Goal: Transaction & Acquisition: Purchase product/service

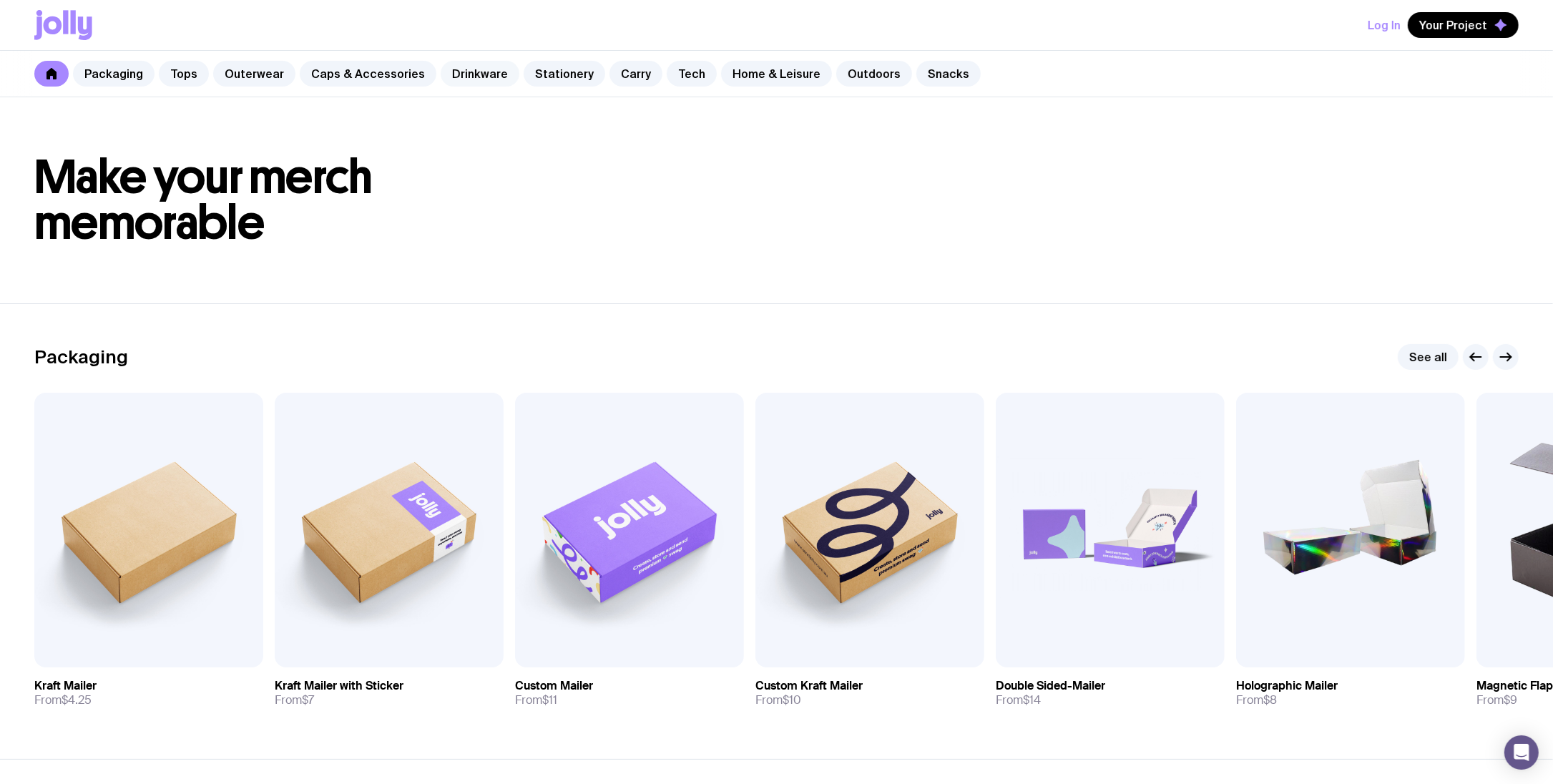
click at [462, 77] on link "Drinkware" at bounding box center [480, 74] width 78 height 26
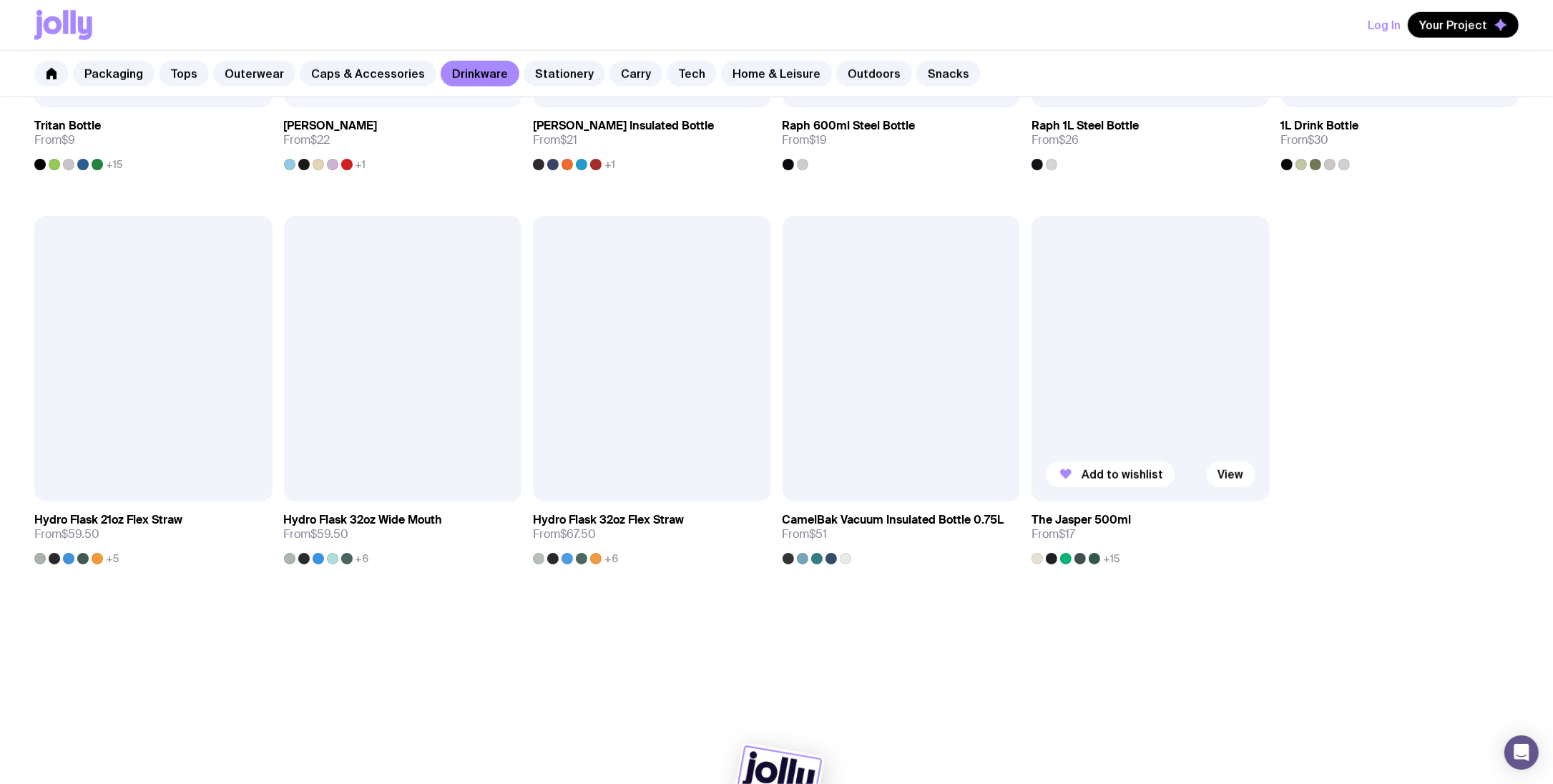
scroll to position [1363, 0]
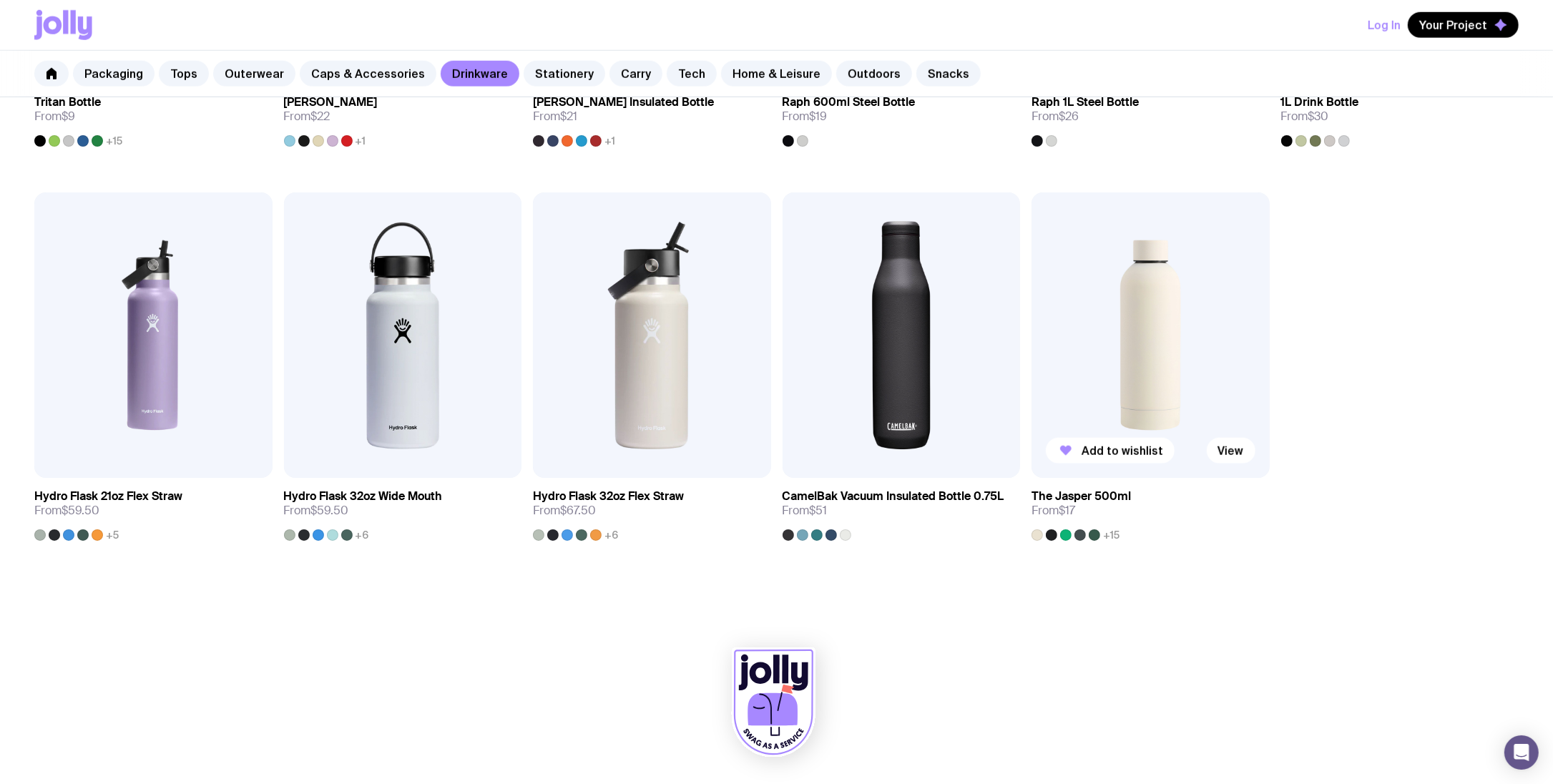
click at [1167, 378] on img at bounding box center [1151, 335] width 238 height 285
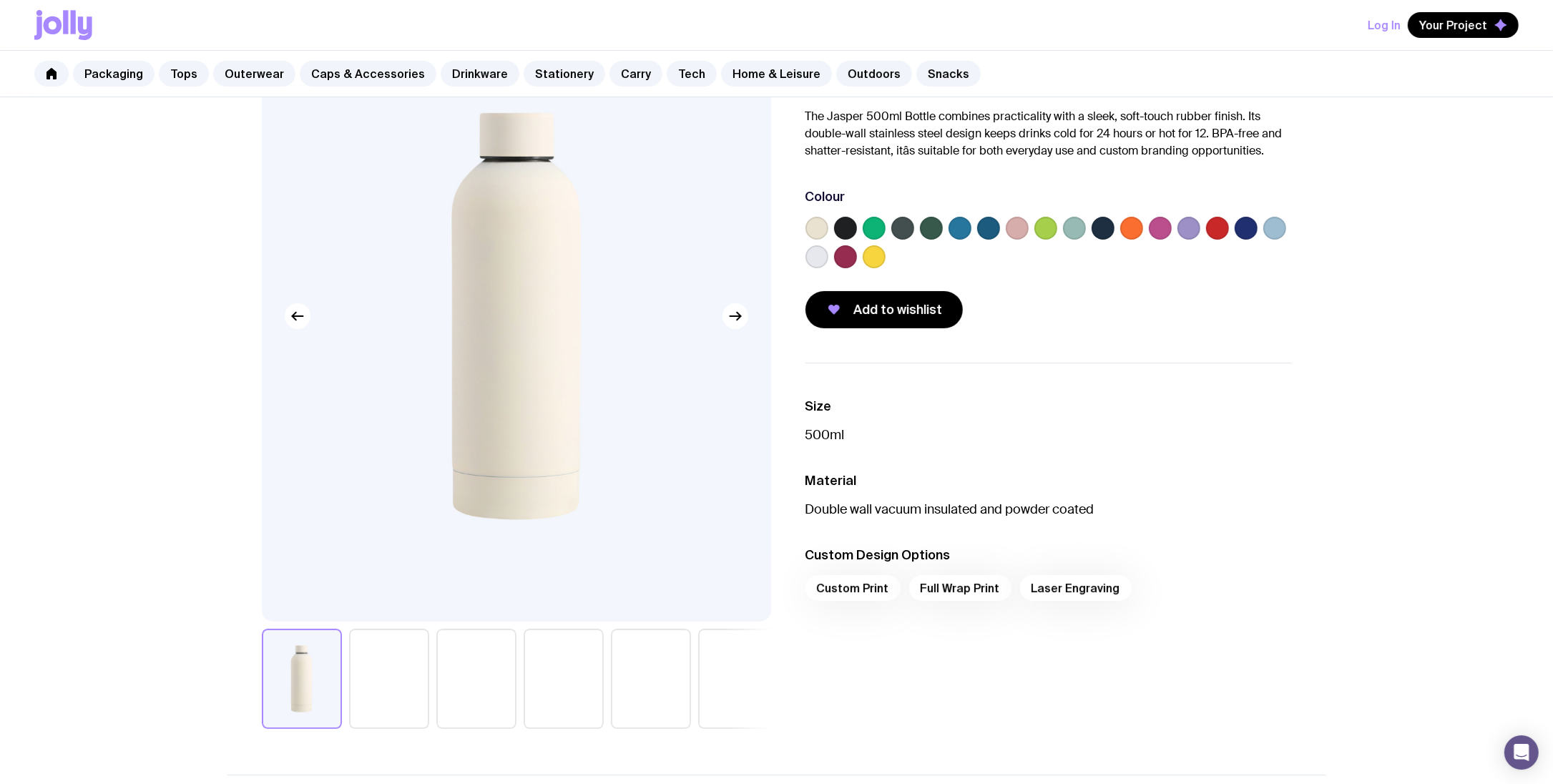
scroll to position [134, 0]
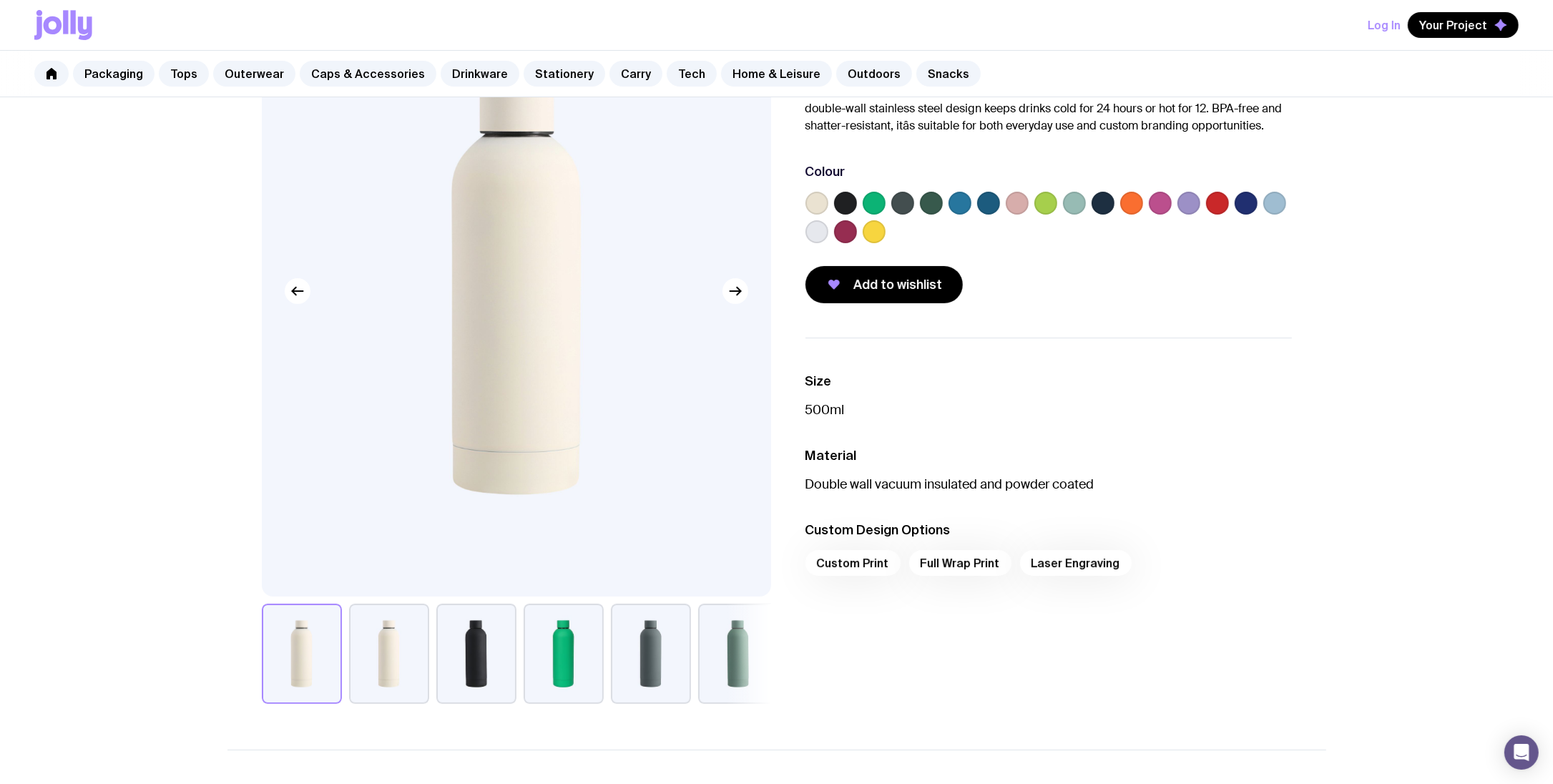
click at [508, 370] on img at bounding box center [516, 291] width 509 height 611
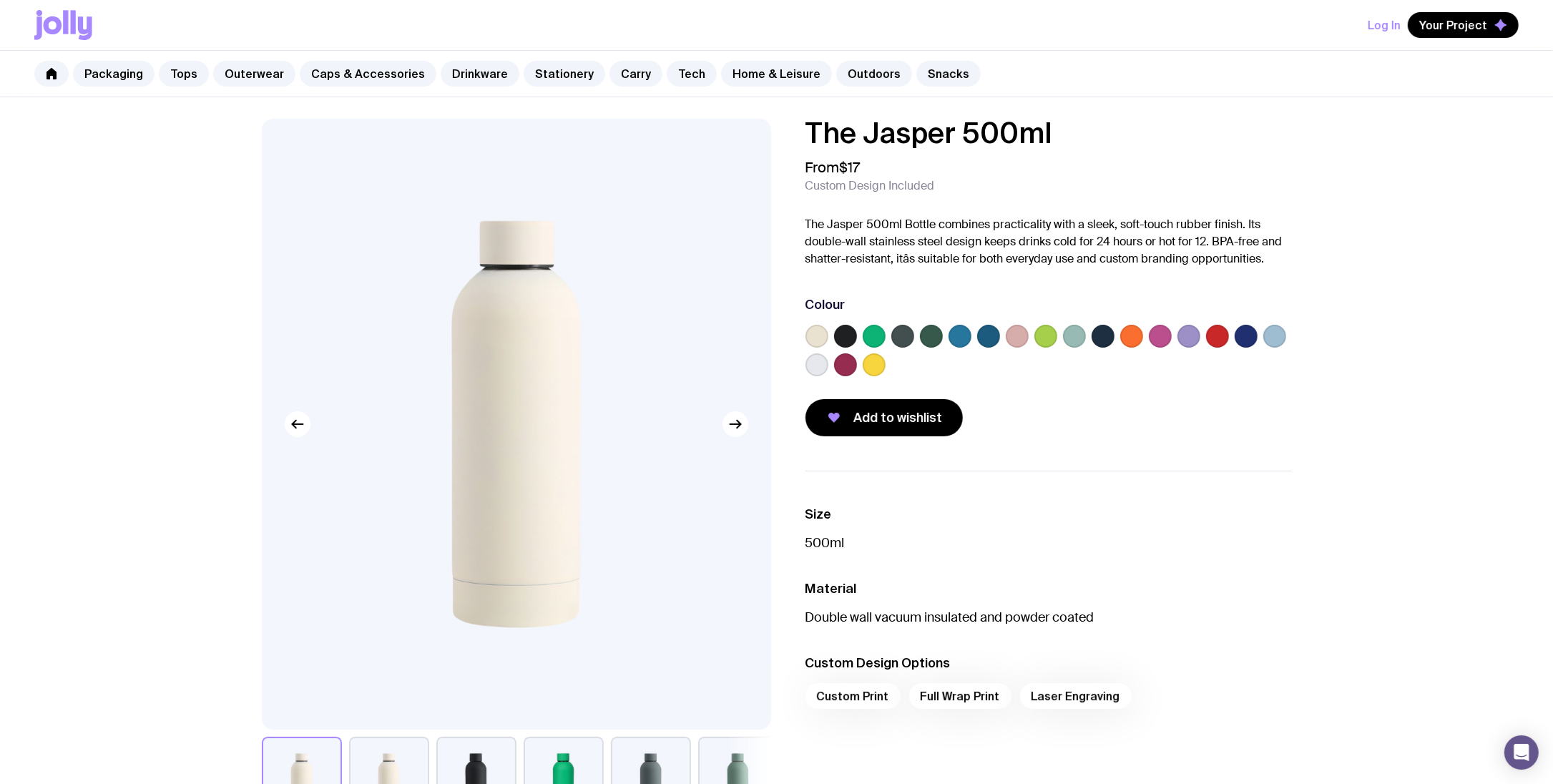
scroll to position [0, 0]
click at [1047, 346] on label at bounding box center [1046, 337] width 23 height 23
click at [0, 0] on input "radio" at bounding box center [0, 0] width 0 height 0
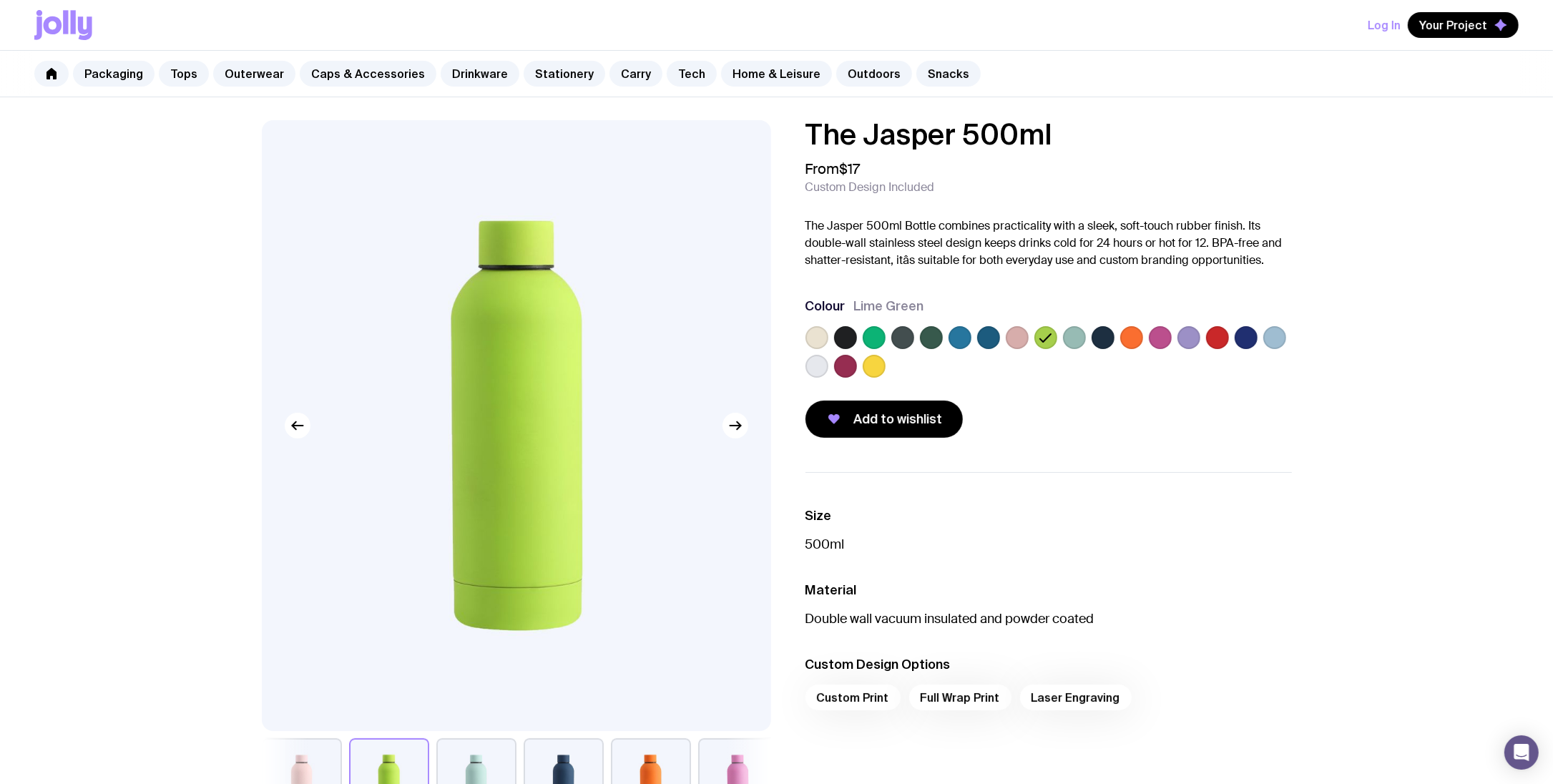
click at [1082, 341] on label at bounding box center [1075, 337] width 23 height 23
click at [0, 0] on input "radio" at bounding box center [0, 0] width 0 height 0
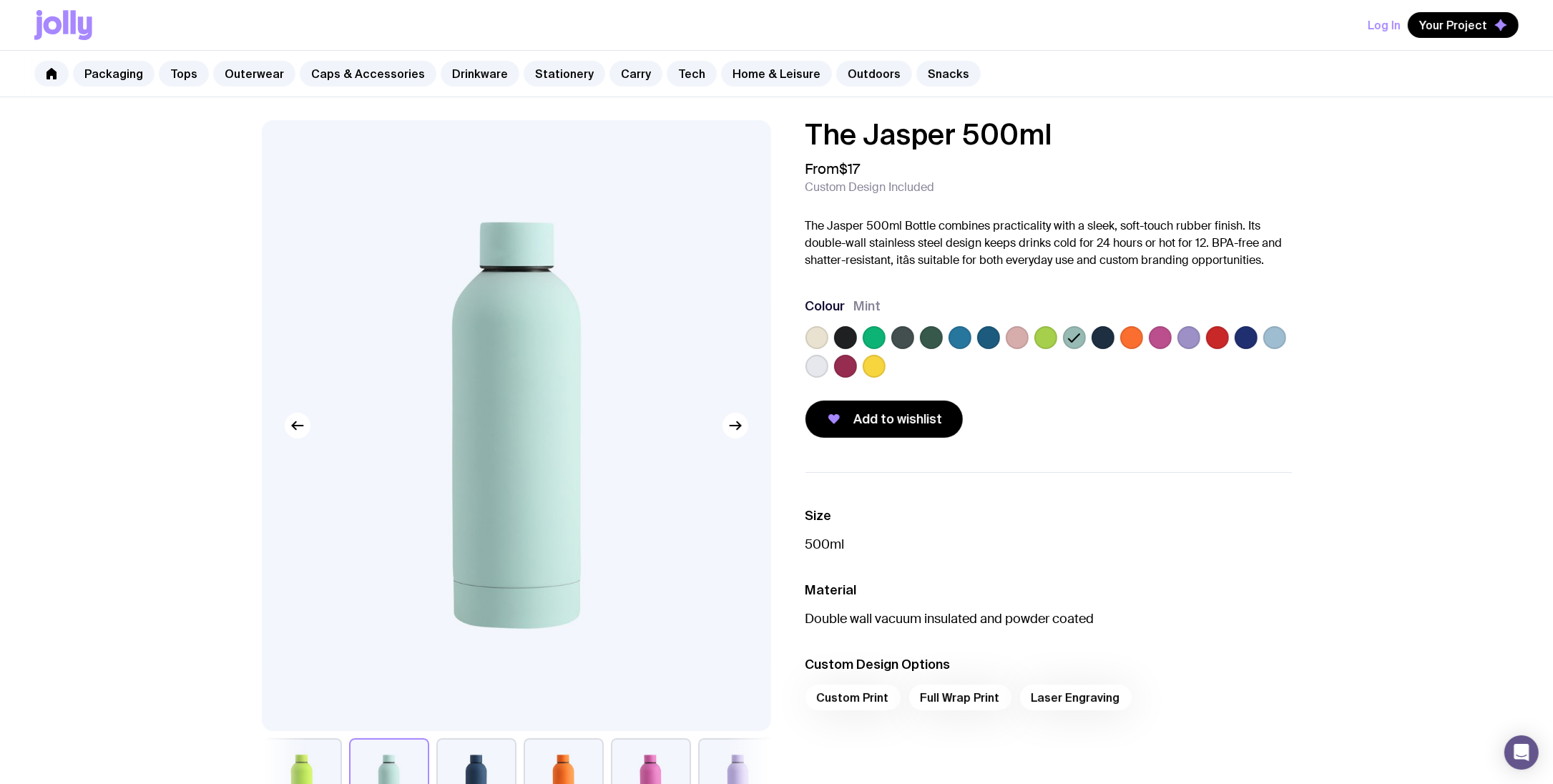
click at [844, 369] on label at bounding box center [845, 366] width 23 height 23
click at [0, 0] on input "radio" at bounding box center [0, 0] width 0 height 0
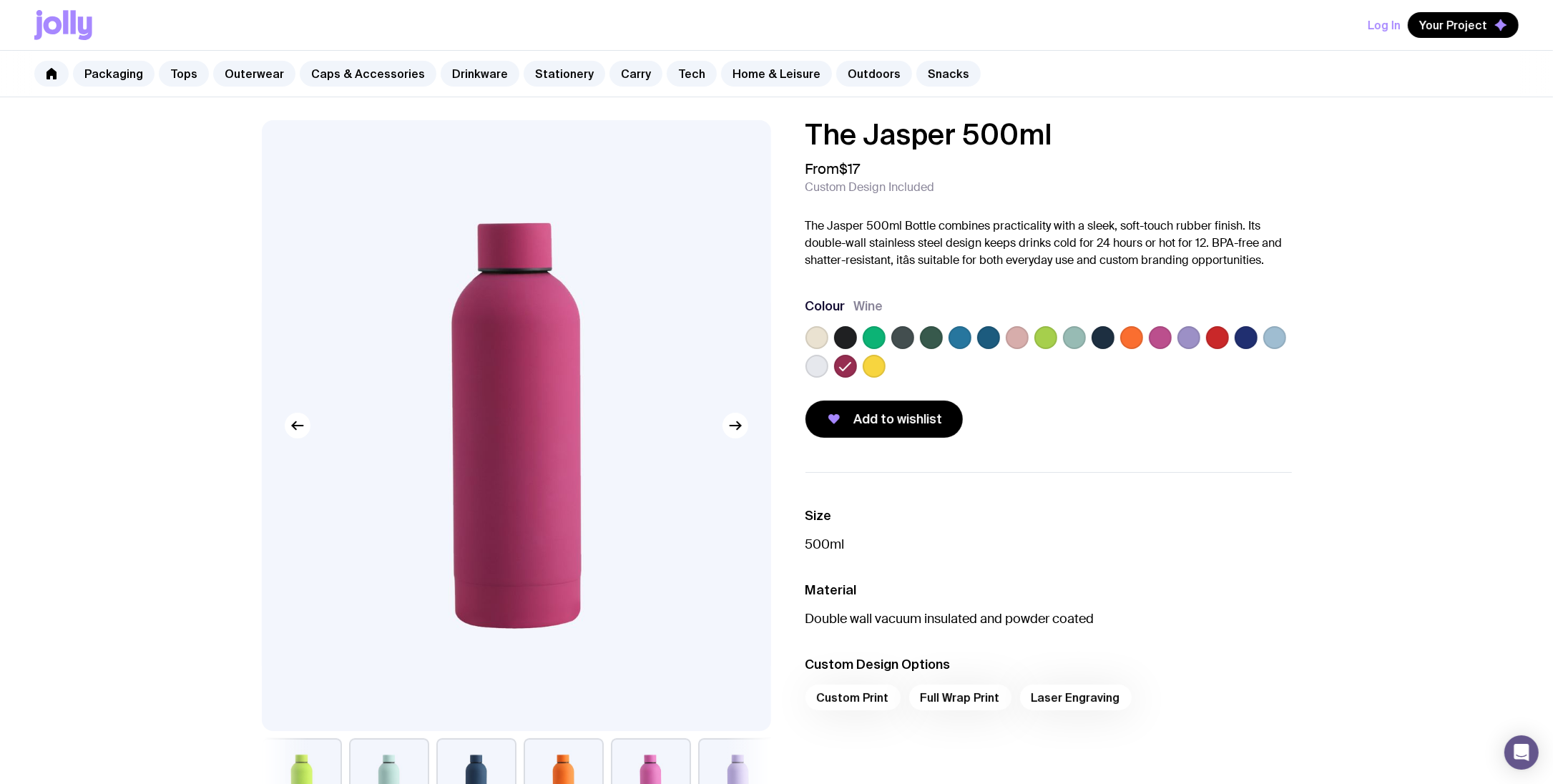
click at [1266, 348] on div at bounding box center [1275, 337] width 23 height 23
click at [1268, 341] on label at bounding box center [1275, 337] width 23 height 23
click at [0, 0] on input "radio" at bounding box center [0, 0] width 0 height 0
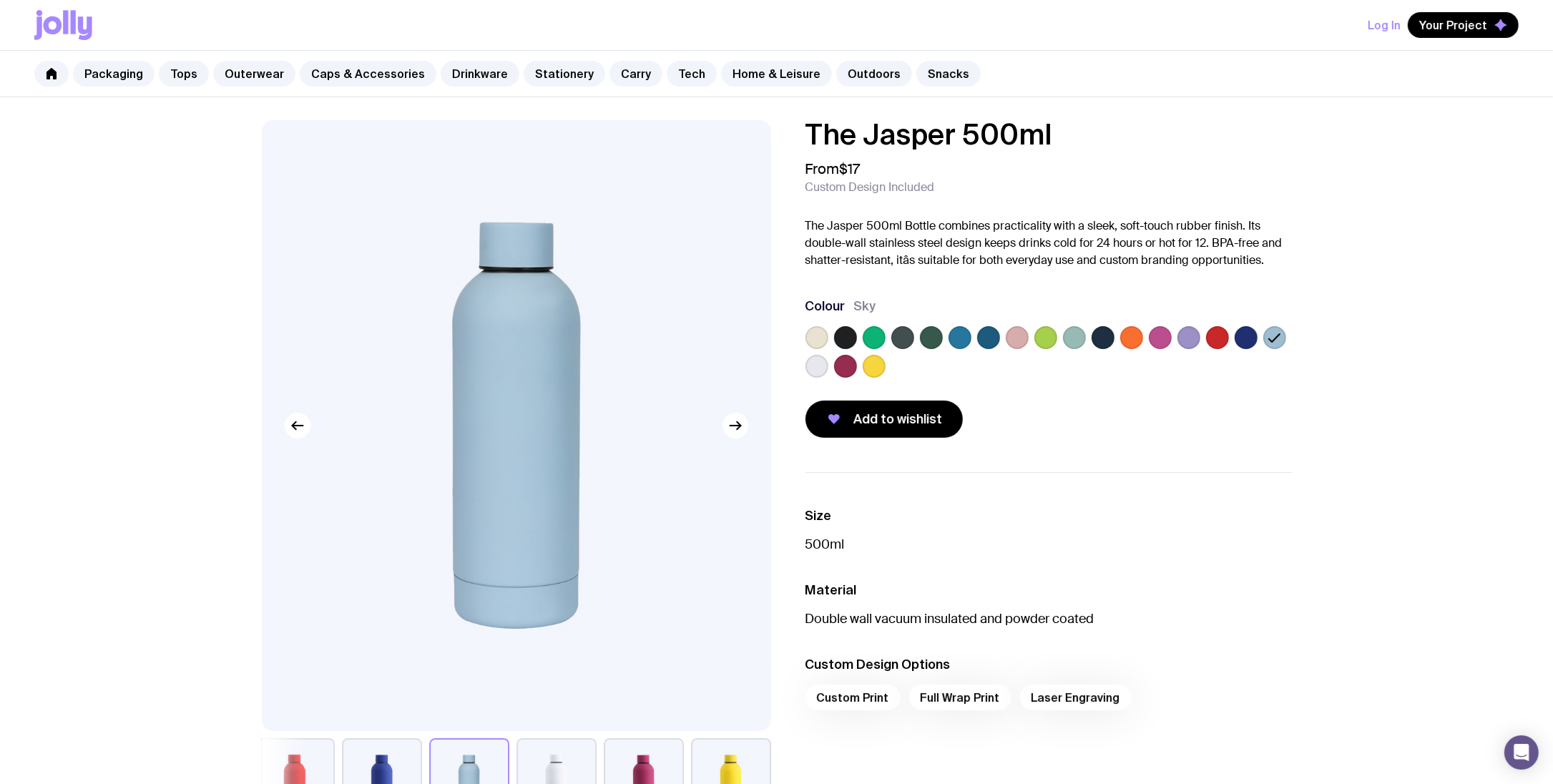
click at [1219, 339] on label at bounding box center [1217, 337] width 23 height 23
click at [0, 0] on input "radio" at bounding box center [0, 0] width 0 height 0
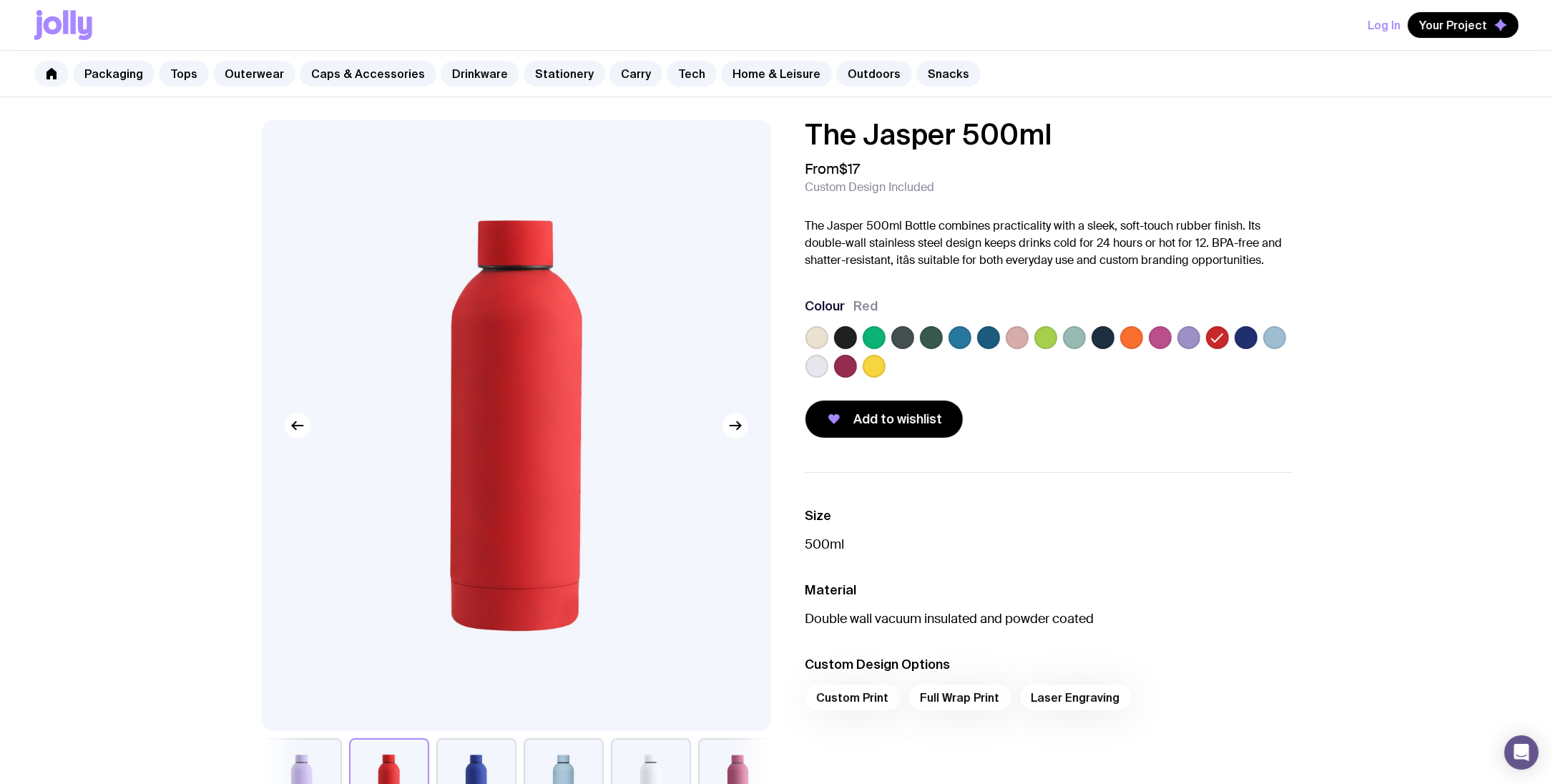
click at [1117, 340] on div at bounding box center [1049, 355] width 487 height 57
click at [1158, 337] on label at bounding box center [1161, 337] width 23 height 23
click at [0, 0] on input "radio" at bounding box center [0, 0] width 0 height 0
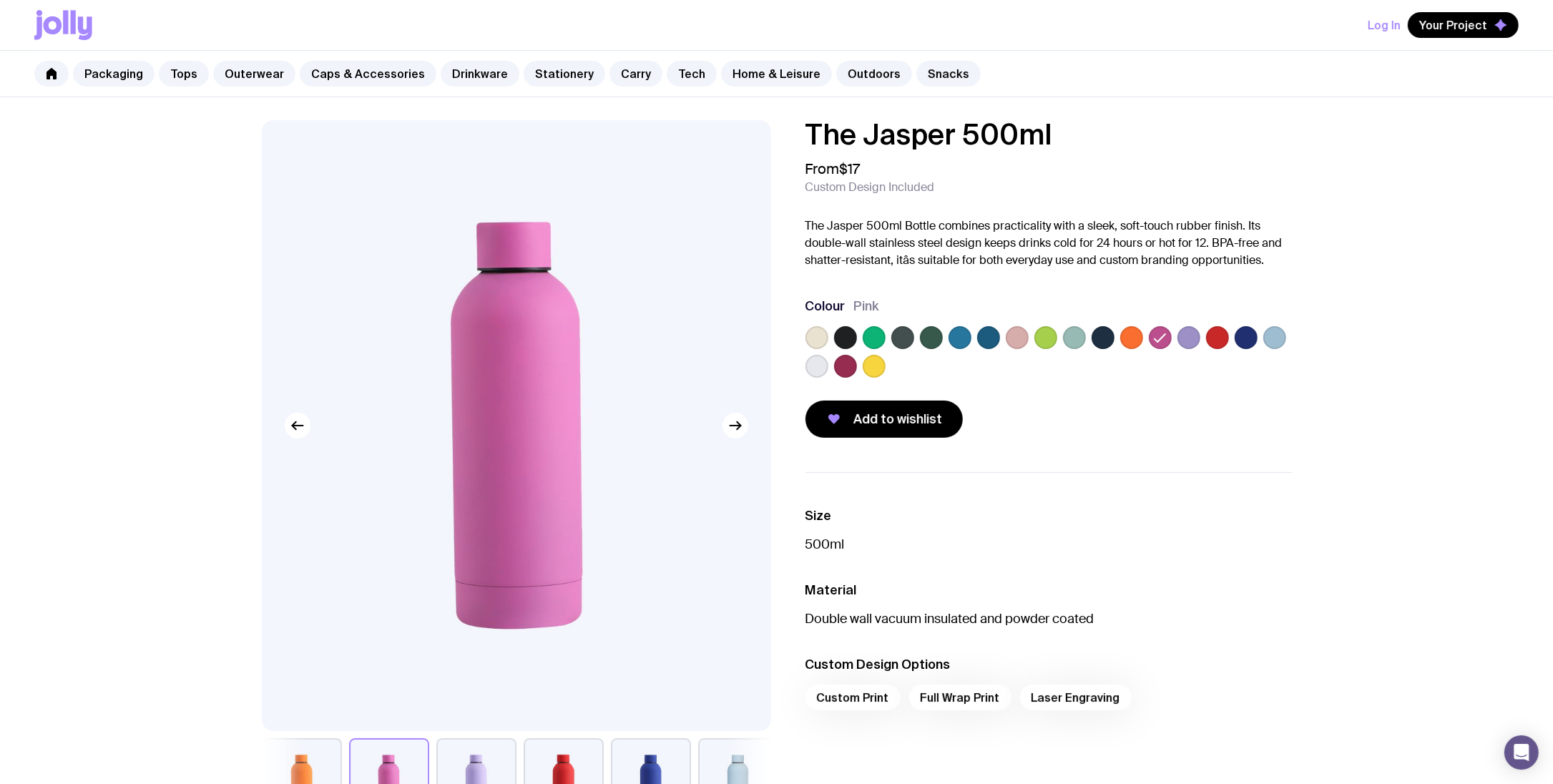
click at [1182, 337] on label at bounding box center [1189, 337] width 23 height 23
click at [0, 0] on input "radio" at bounding box center [0, 0] width 0 height 0
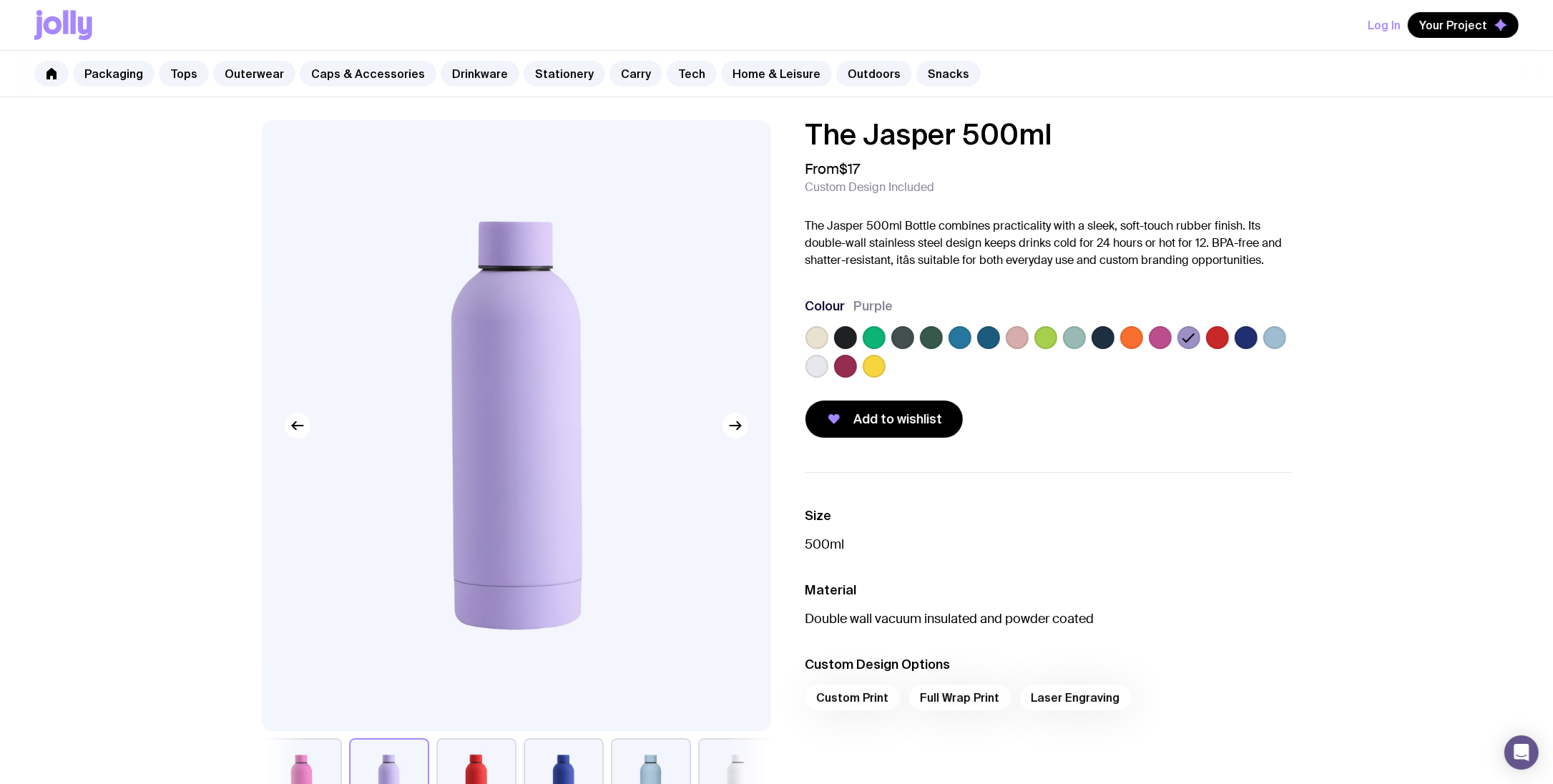
click at [1026, 339] on label at bounding box center [1017, 337] width 23 height 23
click at [0, 0] on input "radio" at bounding box center [0, 0] width 0 height 0
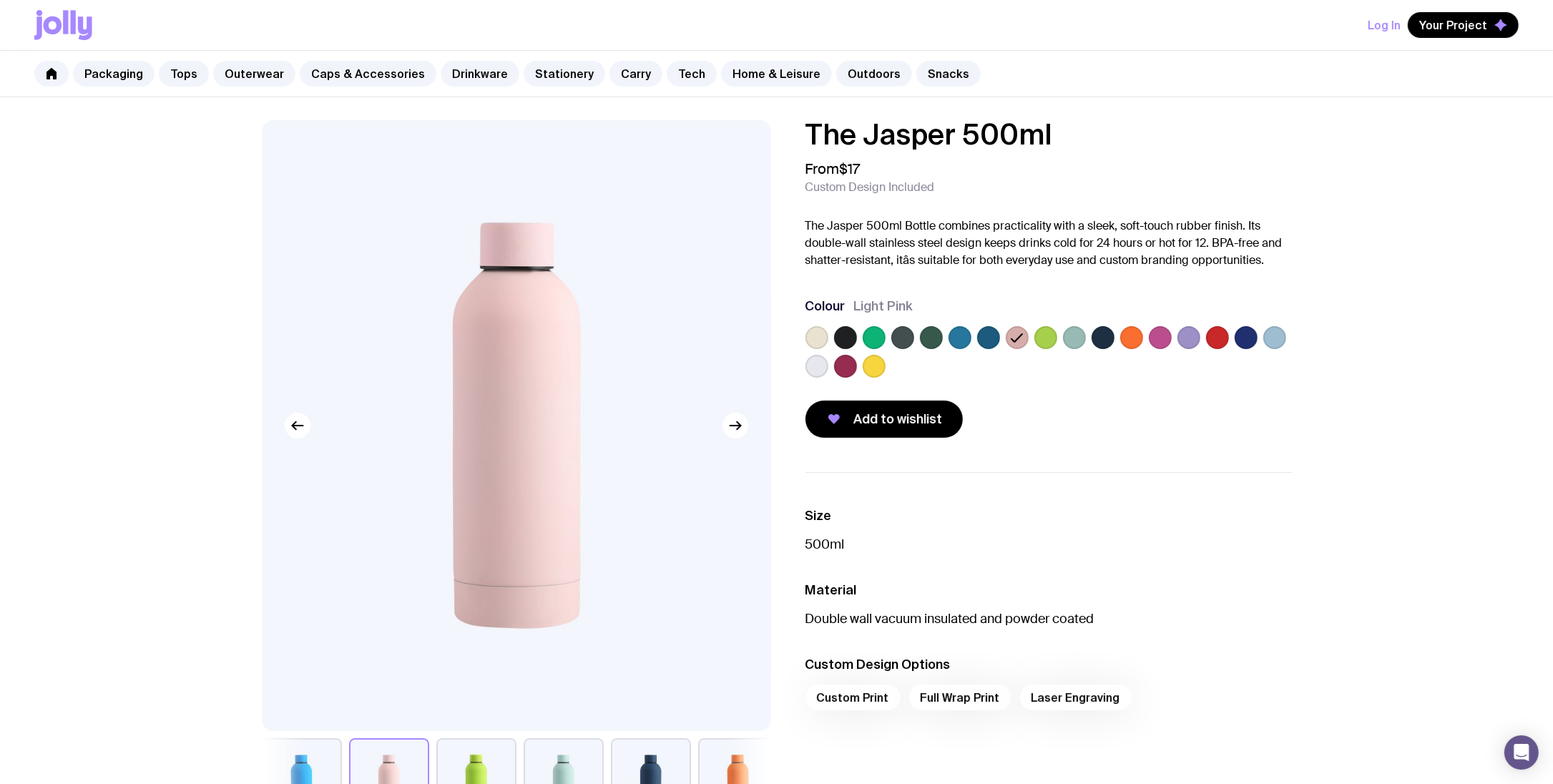
click at [933, 343] on label at bounding box center [931, 337] width 23 height 23
click at [0, 0] on input "radio" at bounding box center [0, 0] width 0 height 0
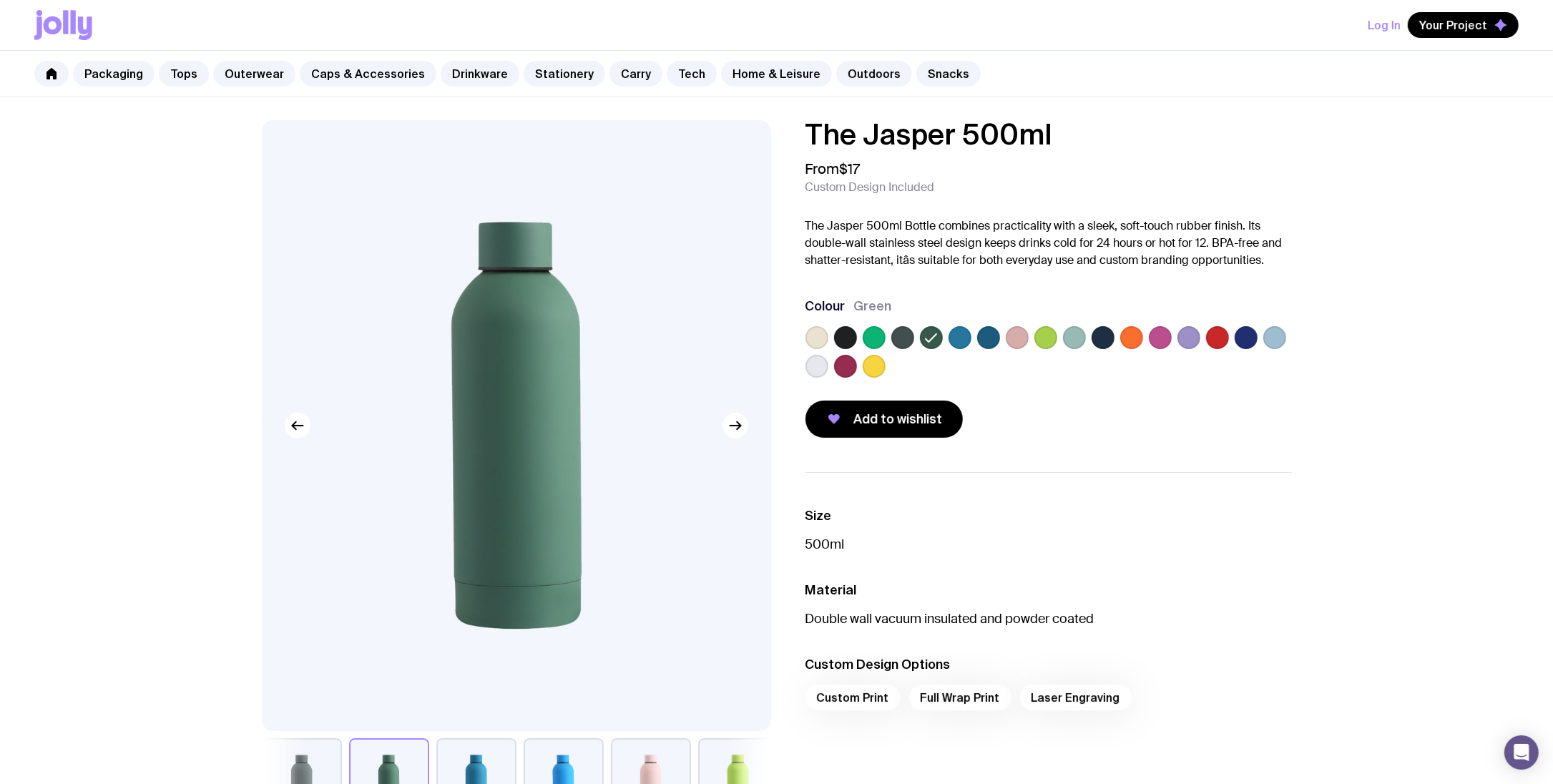
click at [920, 341] on label at bounding box center [931, 337] width 23 height 23
click at [0, 0] on input "radio" at bounding box center [0, 0] width 0 height 0
click at [909, 339] on label at bounding box center [903, 337] width 23 height 23
click at [0, 0] on input "radio" at bounding box center [0, 0] width 0 height 0
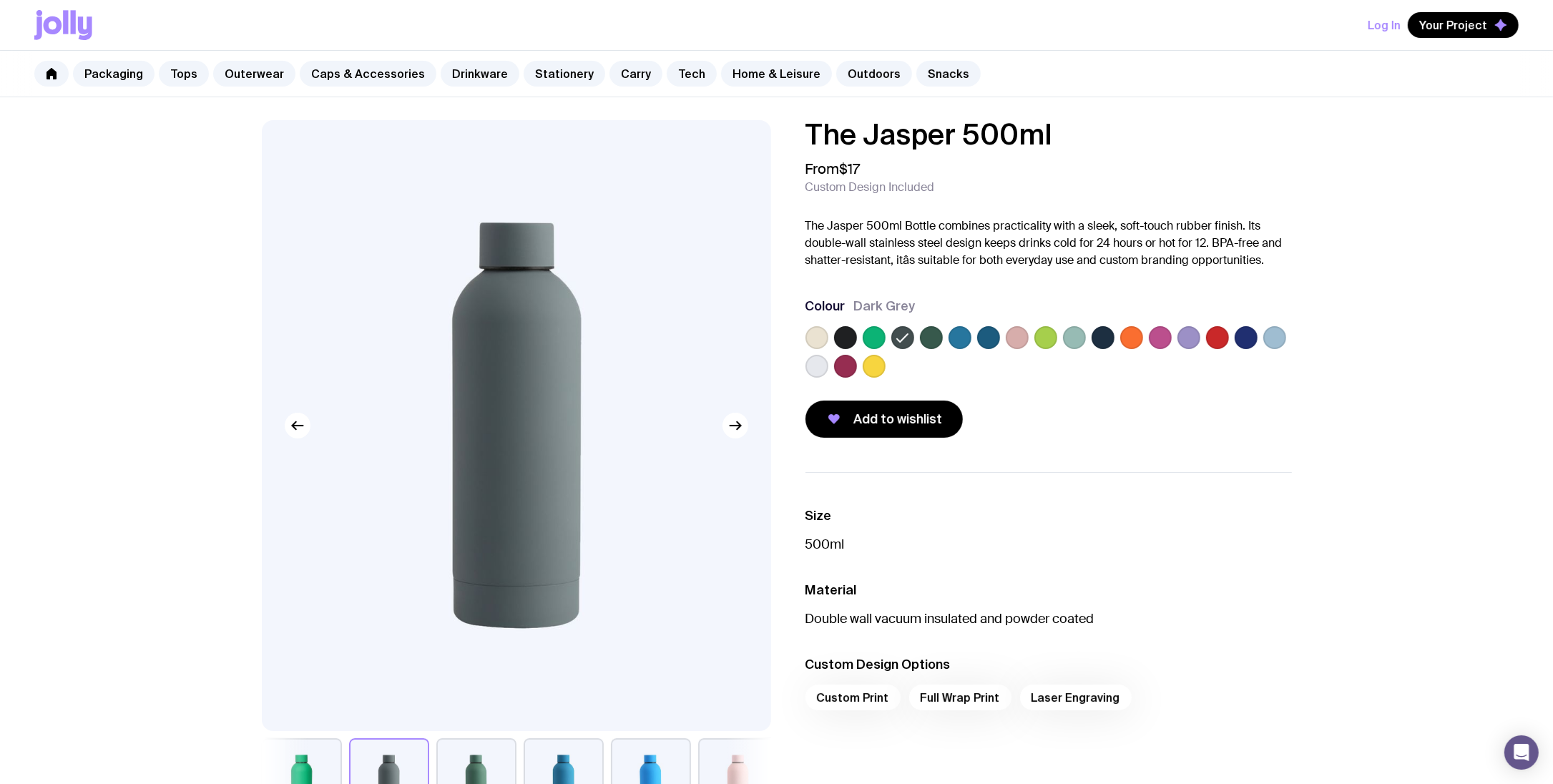
click at [956, 341] on label at bounding box center [960, 337] width 23 height 23
click at [0, 0] on input "radio" at bounding box center [0, 0] width 0 height 0
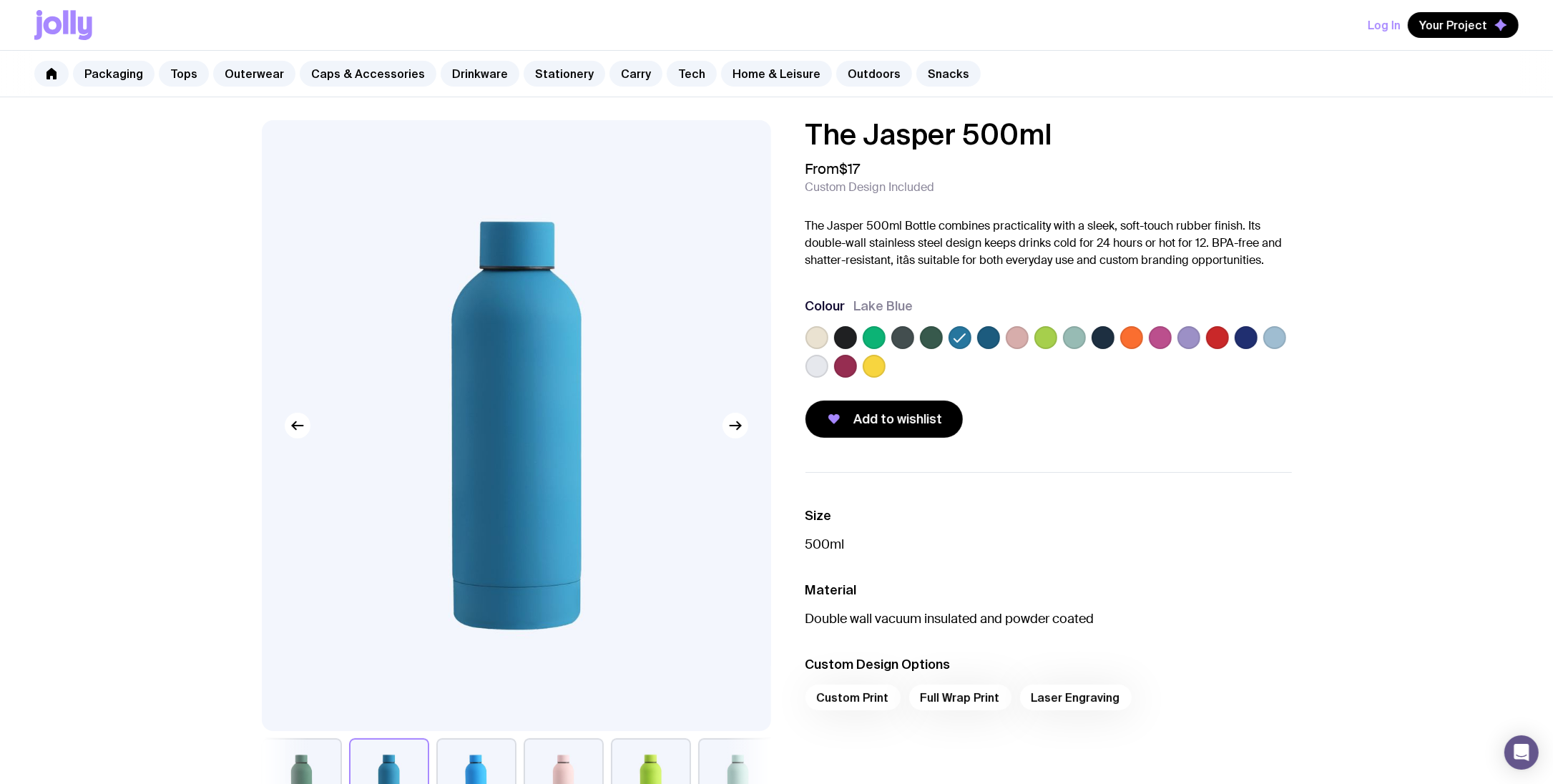
click at [797, 346] on div "The Jasper 500ml From $17 Custom Design Included The Jasper 500ml Bottle combin…" at bounding box center [1037, 278] width 509 height 318
click at [933, 337] on label at bounding box center [931, 337] width 23 height 23
click at [0, 0] on input "radio" at bounding box center [0, 0] width 0 height 0
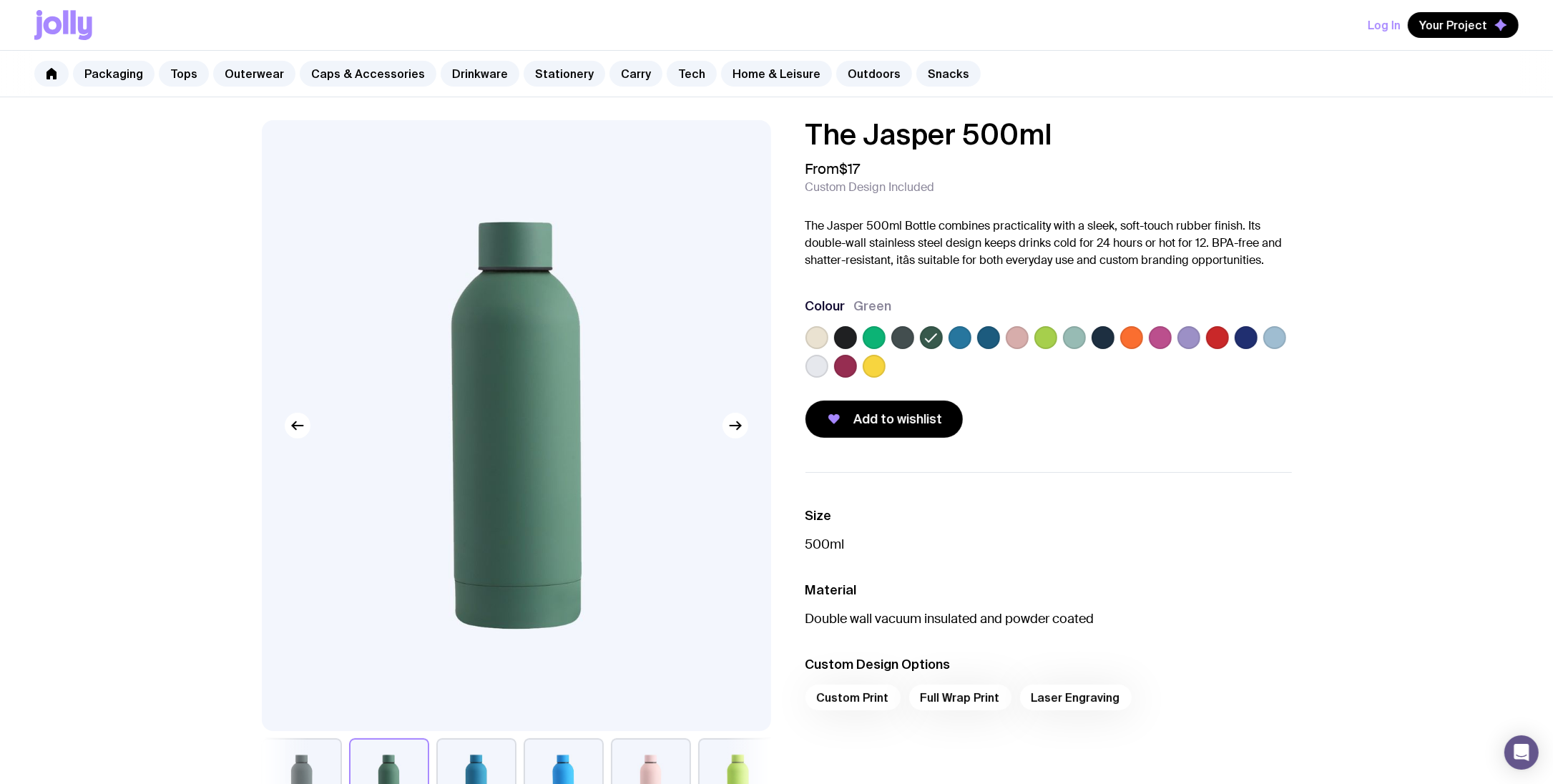
click at [875, 340] on label at bounding box center [874, 337] width 23 height 23
click at [0, 0] on input "radio" at bounding box center [0, 0] width 0 height 0
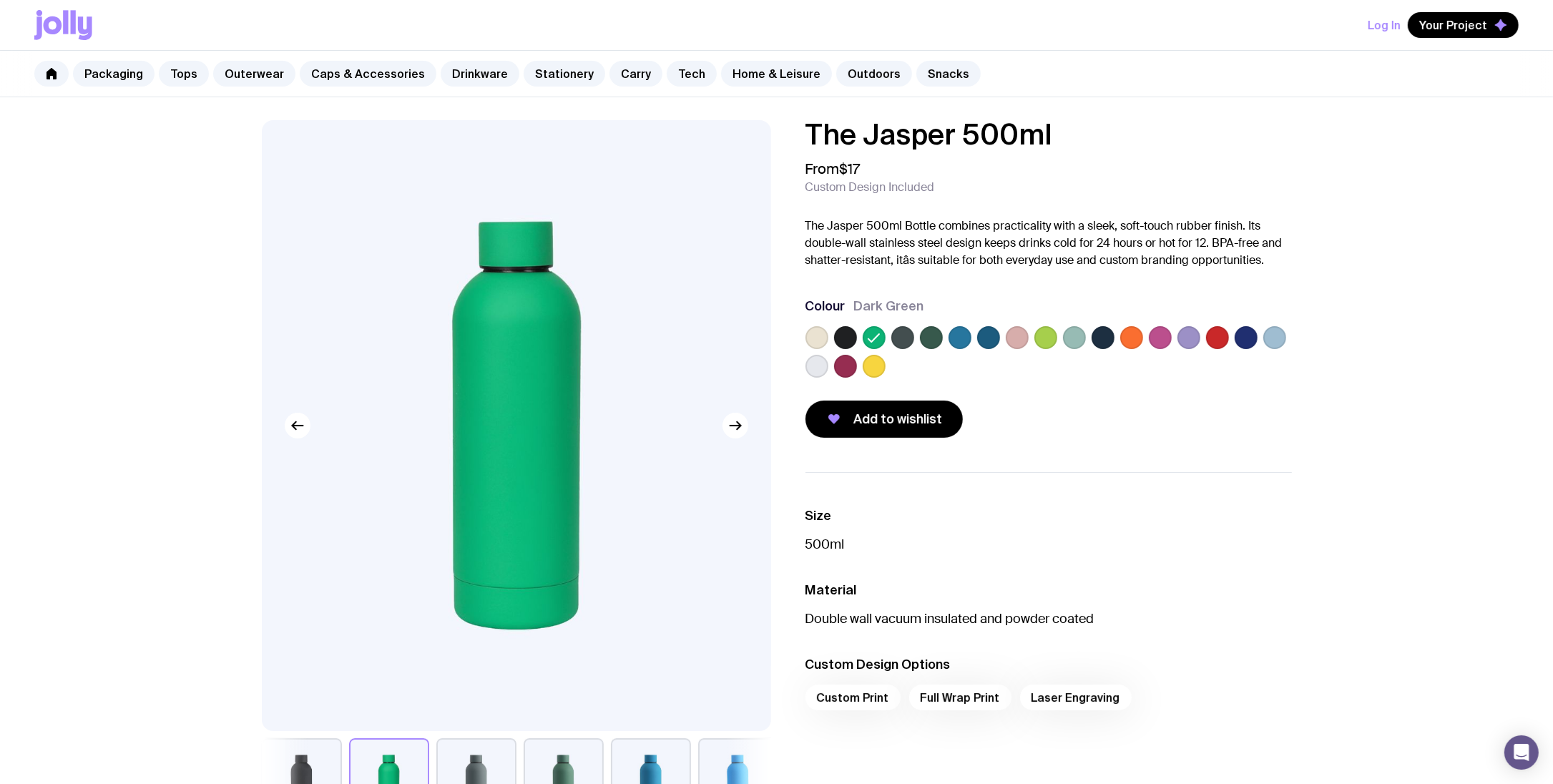
click at [1047, 346] on label at bounding box center [1046, 337] width 23 height 23
click at [0, 0] on input "radio" at bounding box center [0, 0] width 0 height 0
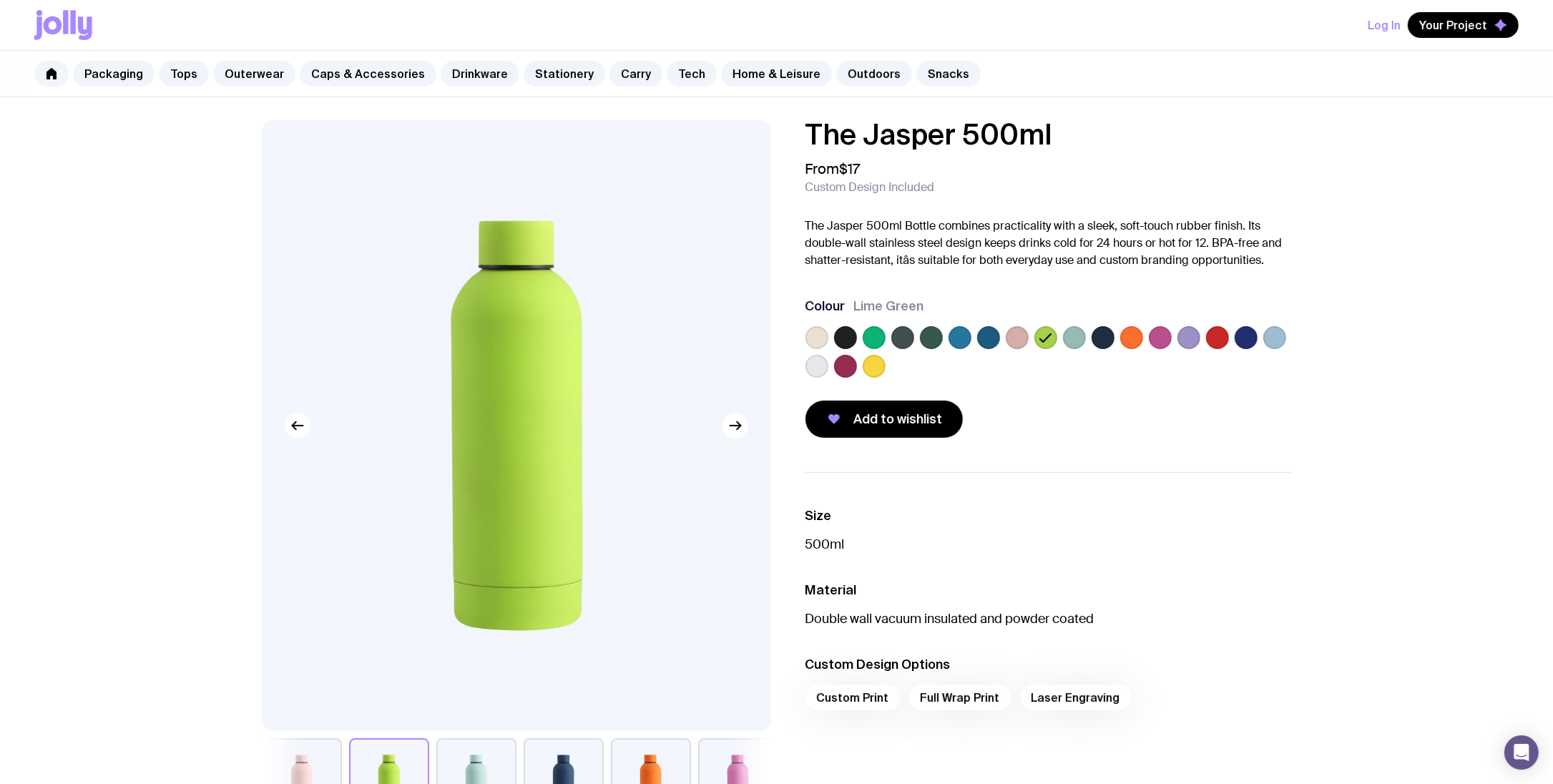
click at [1019, 346] on label at bounding box center [1017, 337] width 23 height 23
click at [0, 0] on input "radio" at bounding box center [0, 0] width 0 height 0
